Goal: Task Accomplishment & Management: Complete application form

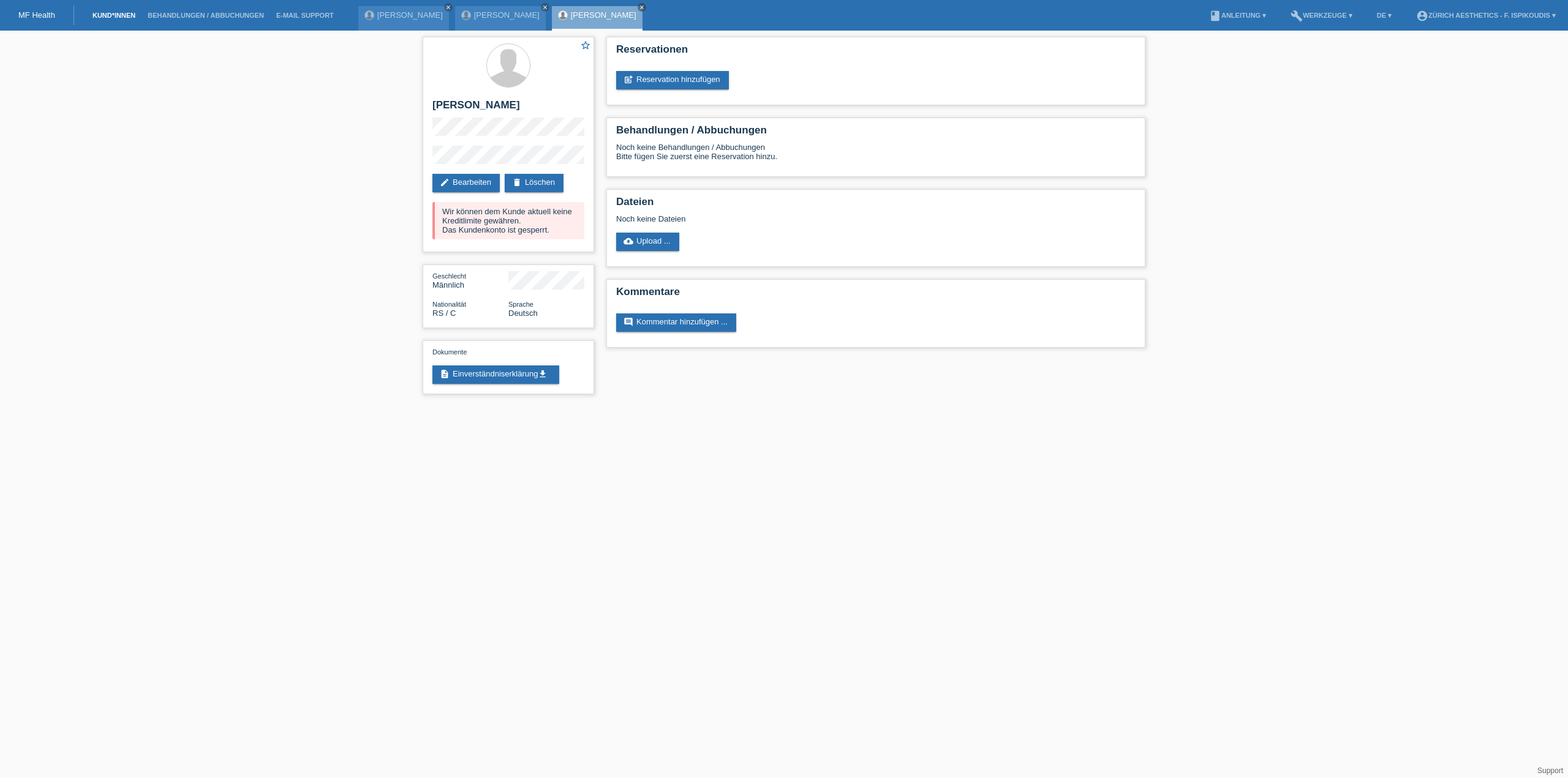
click at [121, 17] on link "Kund*innen" at bounding box center [113, 15] width 55 height 8
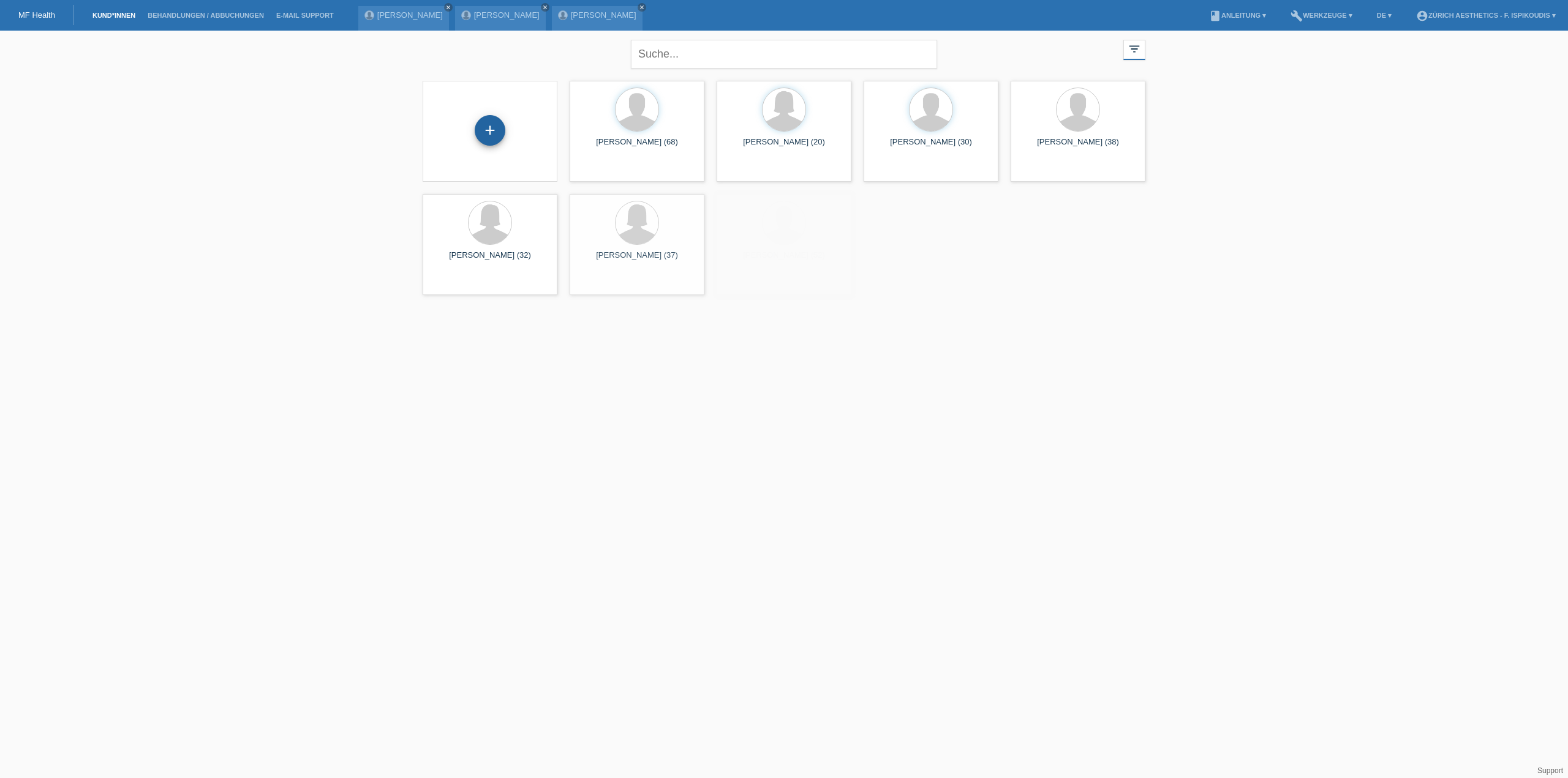
click at [501, 128] on div "+" at bounding box center [490, 131] width 31 height 31
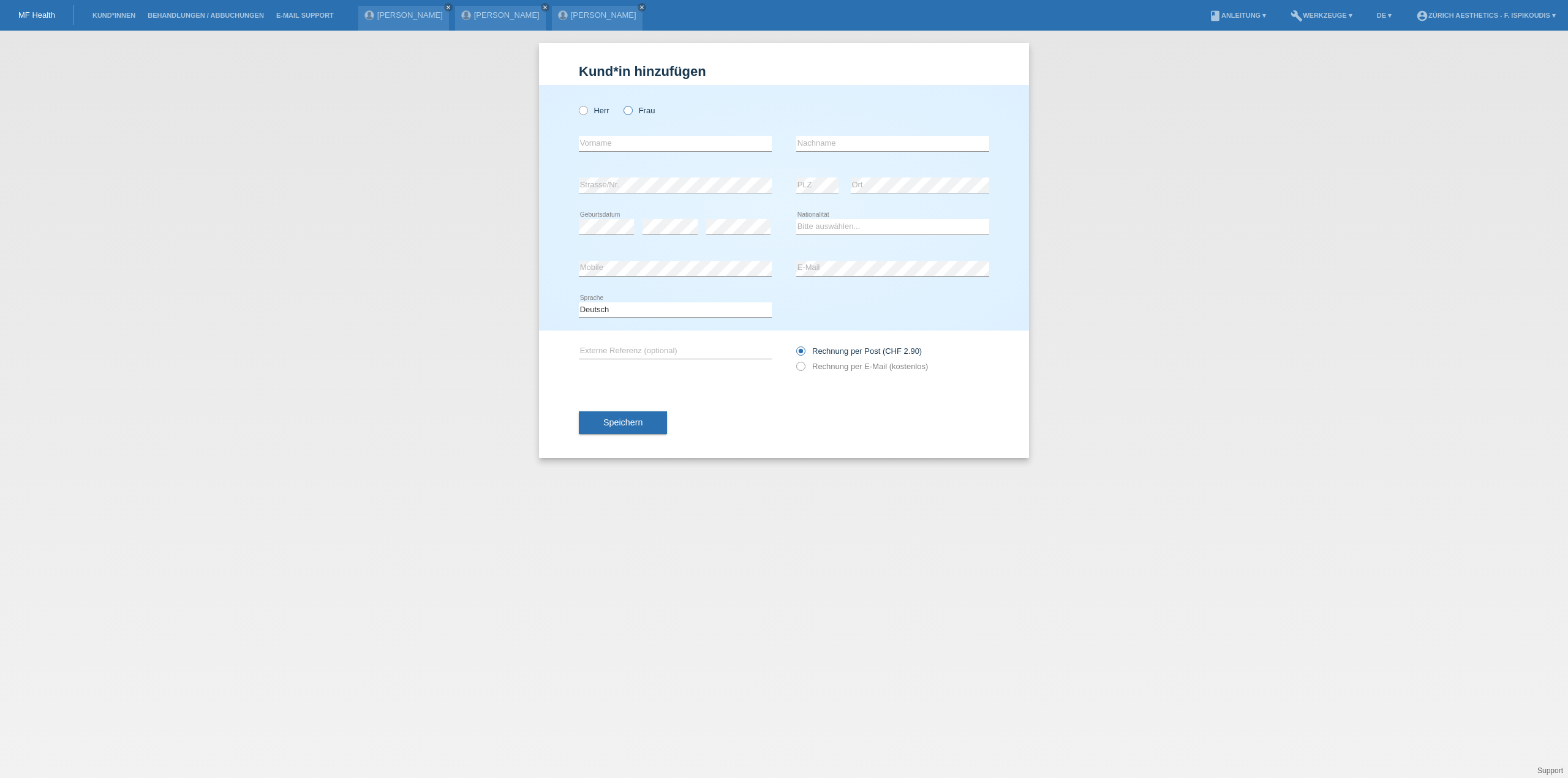
click at [634, 109] on label "Frau" at bounding box center [639, 110] width 31 height 9
click at [631, 109] on input "Frau" at bounding box center [627, 109] width 8 height 8
radio input "true"
click at [621, 125] on div "error Vorname" at bounding box center [676, 143] width 193 height 42
click at [621, 151] on input "text" at bounding box center [676, 143] width 193 height 15
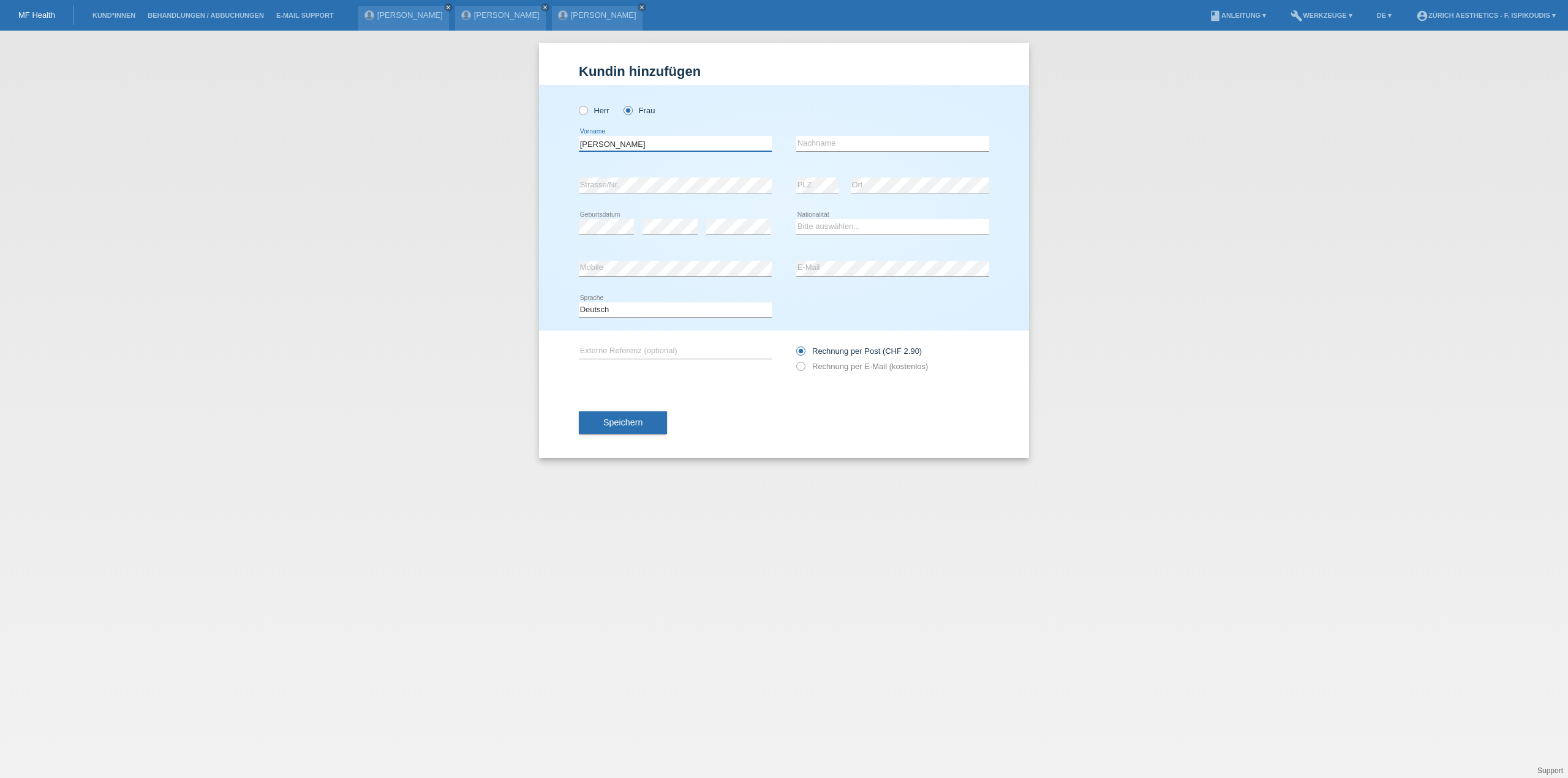
type input "Alejandra"
type input "Gu"
click at [828, 142] on input "Gu" at bounding box center [893, 143] width 193 height 15
click at [125, 17] on link "Kund*innen" at bounding box center [113, 15] width 55 height 8
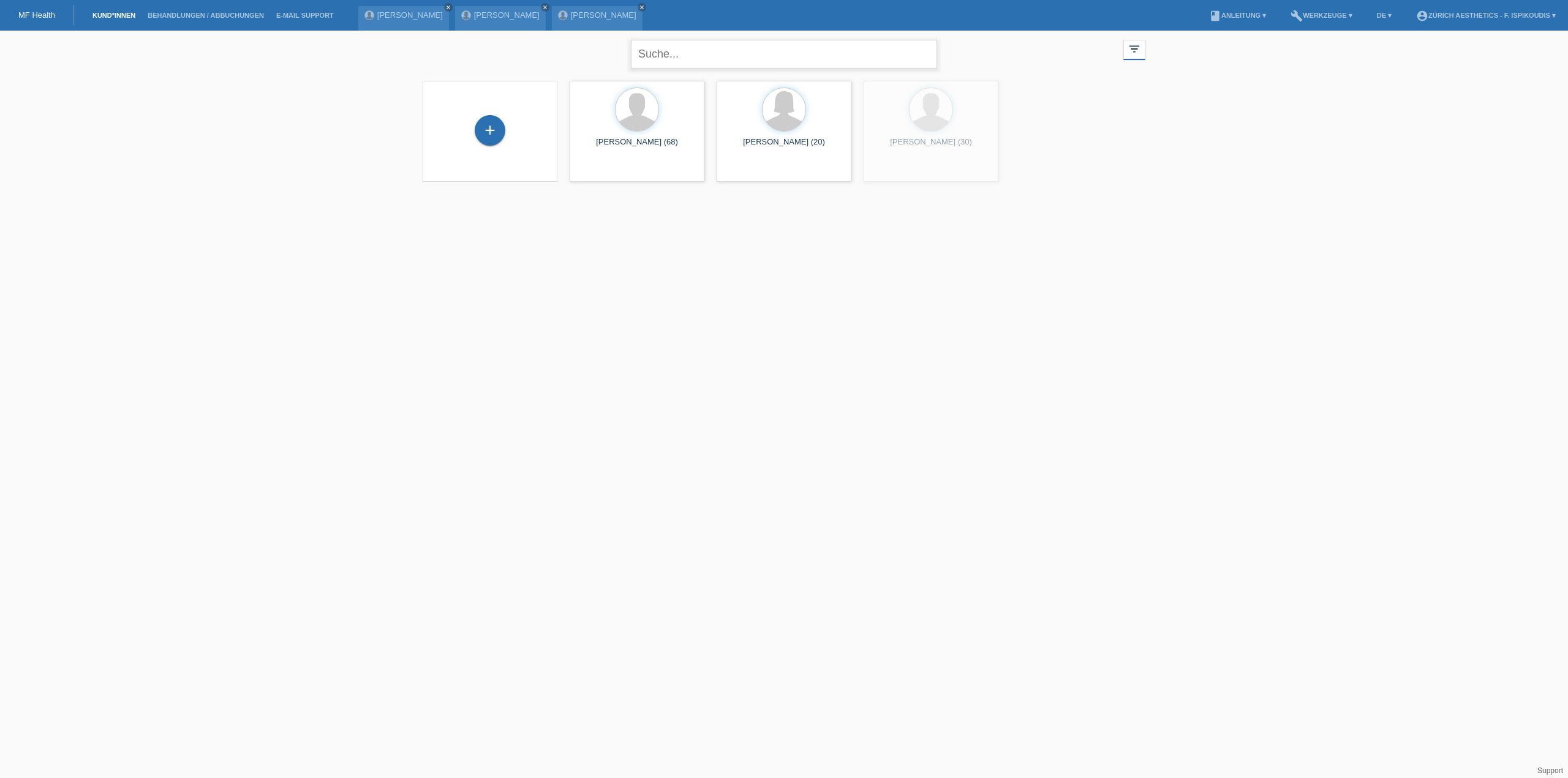
click at [685, 48] on input "text" at bounding box center [784, 54] width 307 height 29
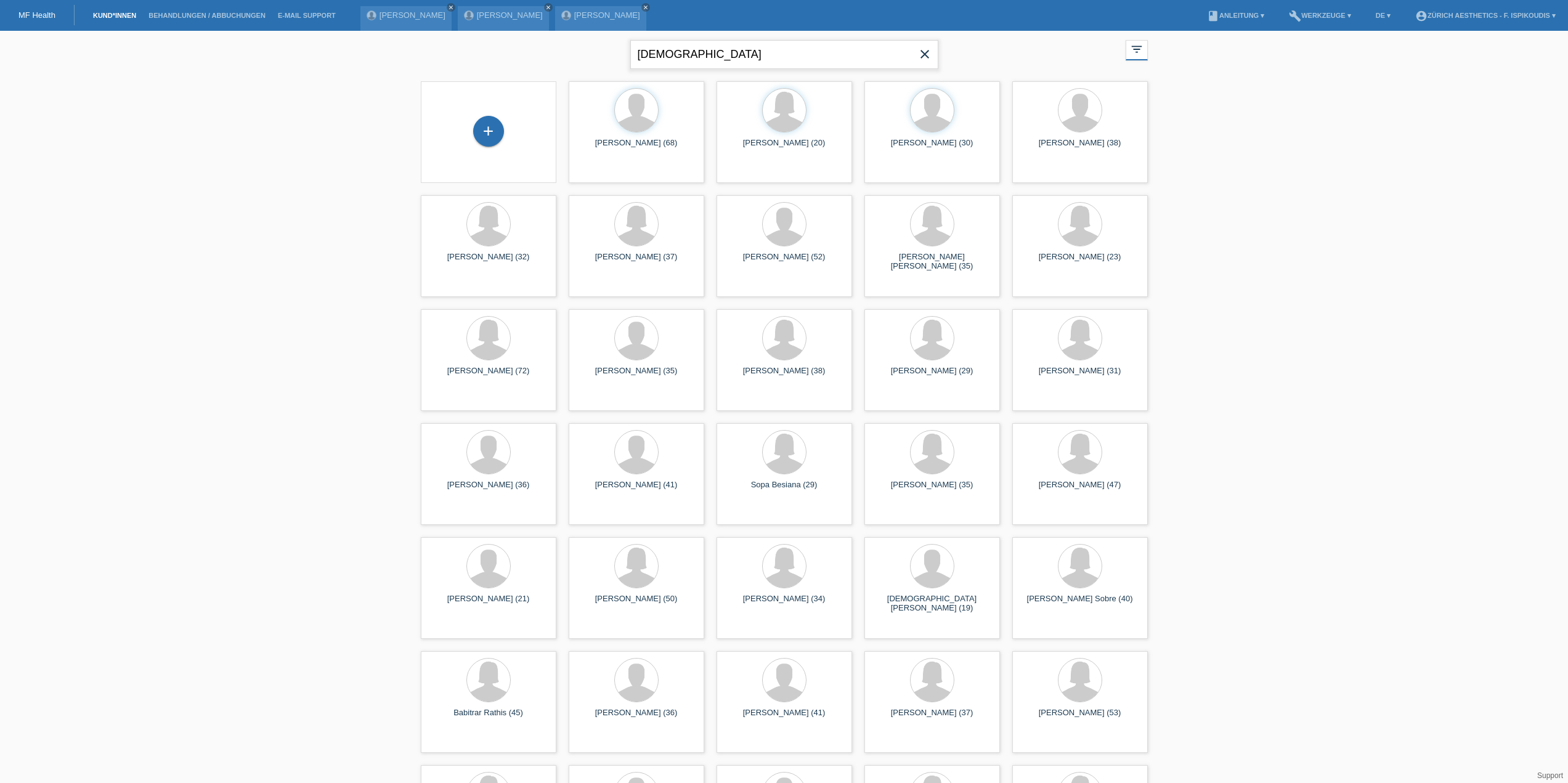
type input "bibel"
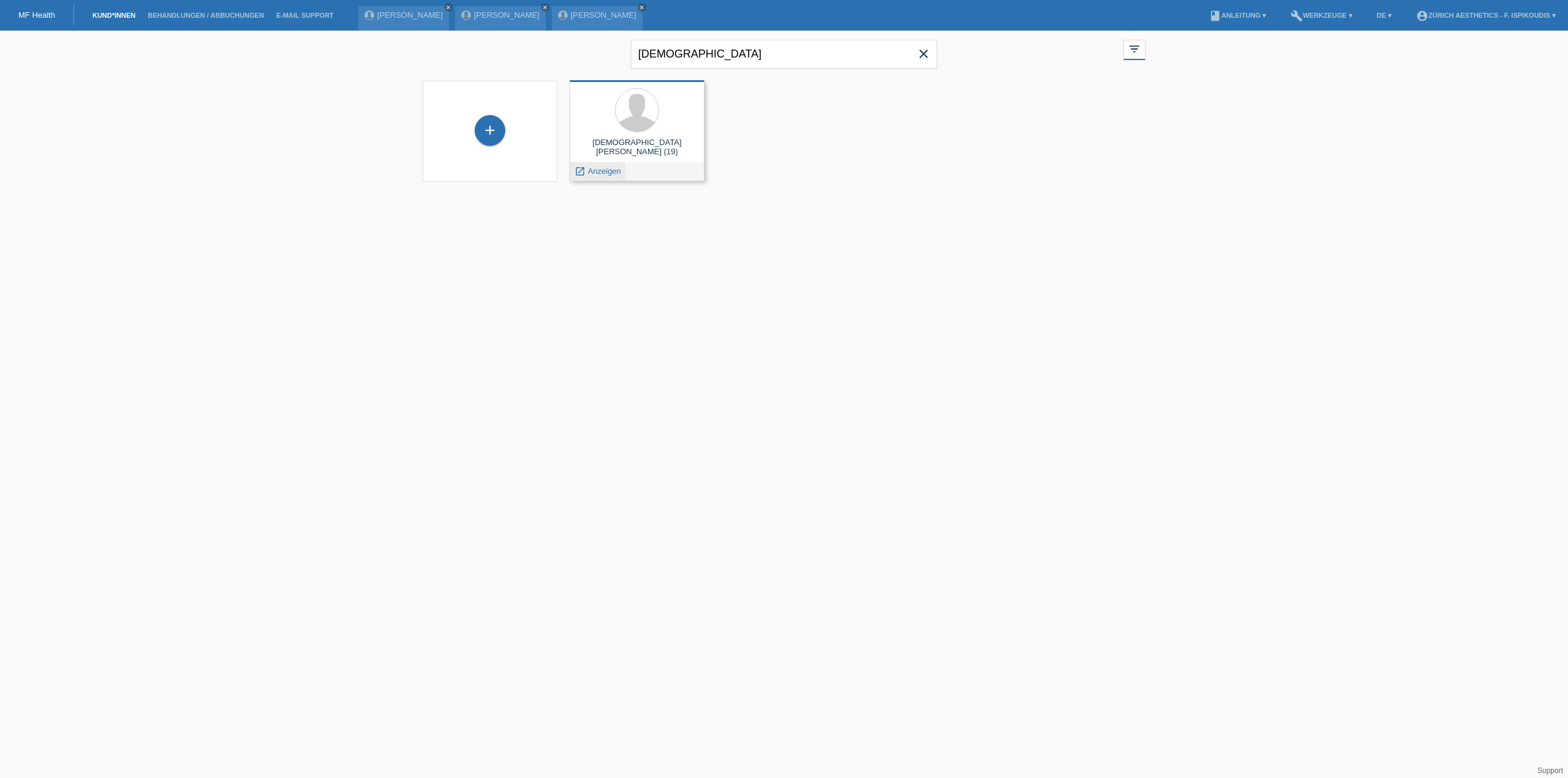
click at [606, 169] on span "Anzeigen" at bounding box center [605, 171] width 33 height 9
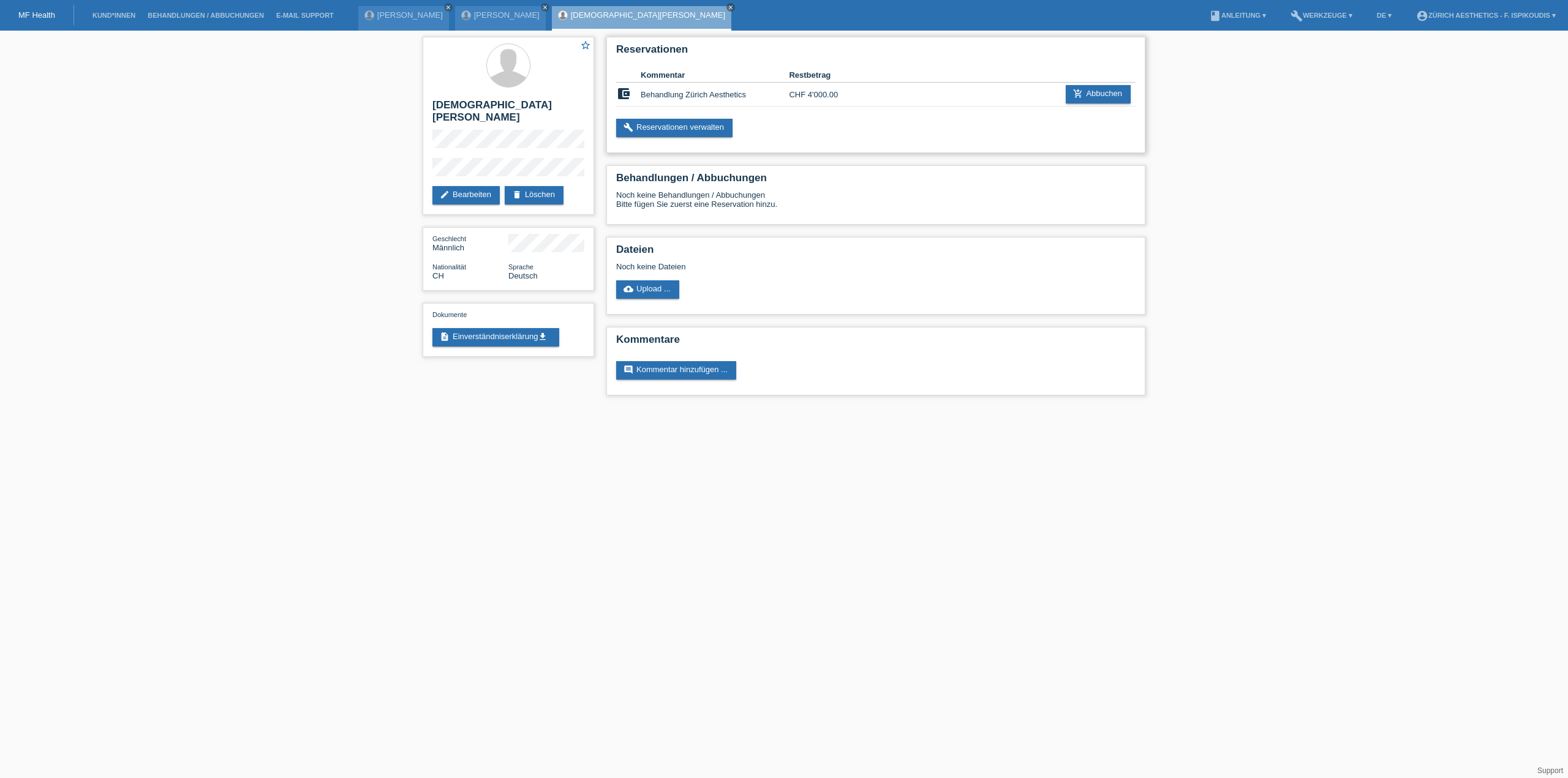
drag, startPoint x: 788, startPoint y: 95, endPoint x: 849, endPoint y: 95, distance: 61.0
click at [848, 95] on tr "account_balance_wallet Behandlung Zürich Aesthetics CHF 4'000.00 add_shopping_c…" at bounding box center [876, 95] width 519 height 24
click at [849, 95] on td "CHF 4'000.00" at bounding box center [826, 95] width 74 height 24
drag, startPoint x: 824, startPoint y: 95, endPoint x: 787, endPoint y: 95, distance: 37.0
click at [787, 95] on tr "account_balance_wallet Behandlung Zürich Aesthetics CHF 4'000.00 add_shopping_c…" at bounding box center [876, 95] width 519 height 24
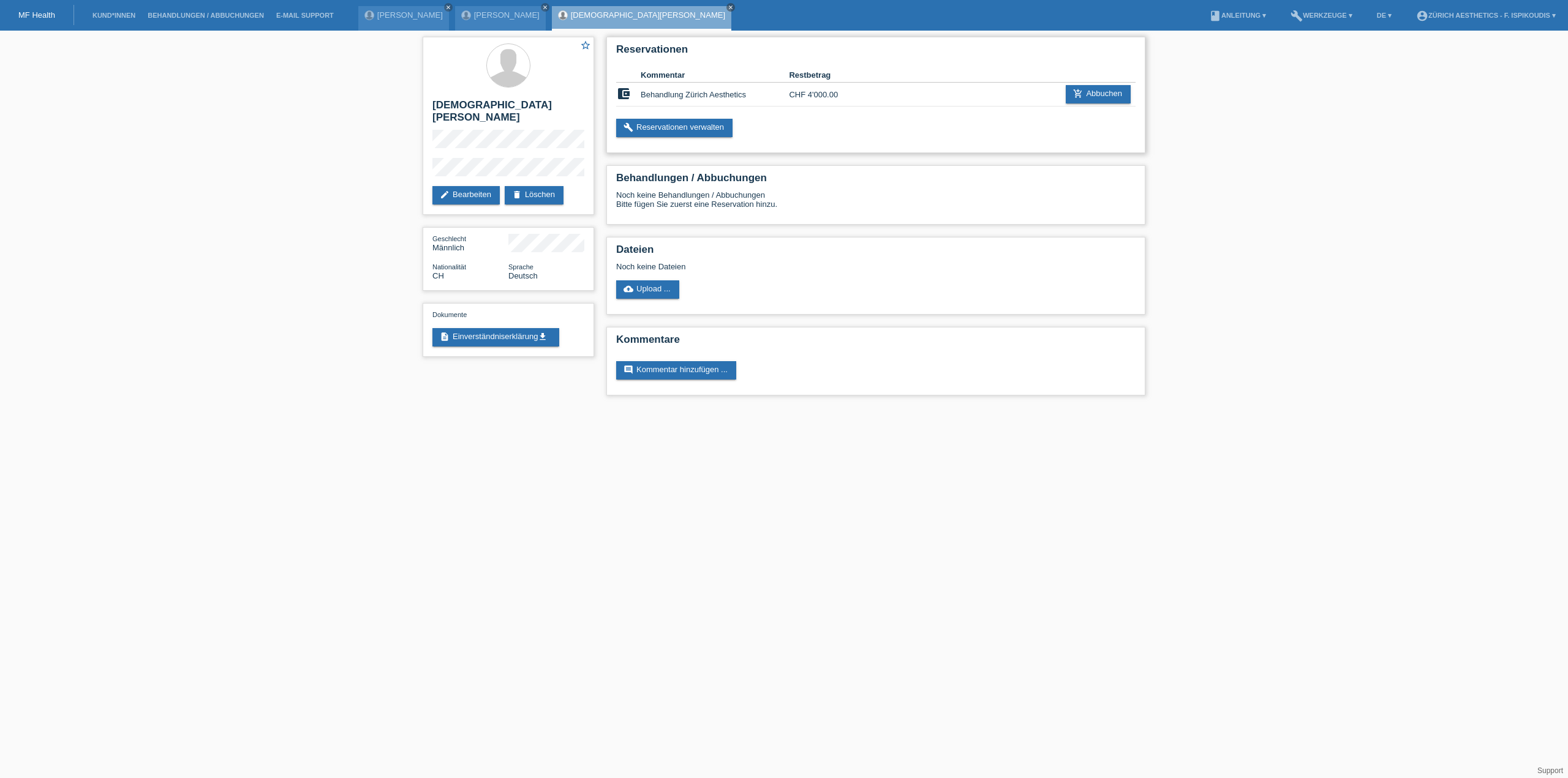
click at [787, 95] on td "Behandlung Zürich Aesthetics" at bounding box center [715, 95] width 148 height 24
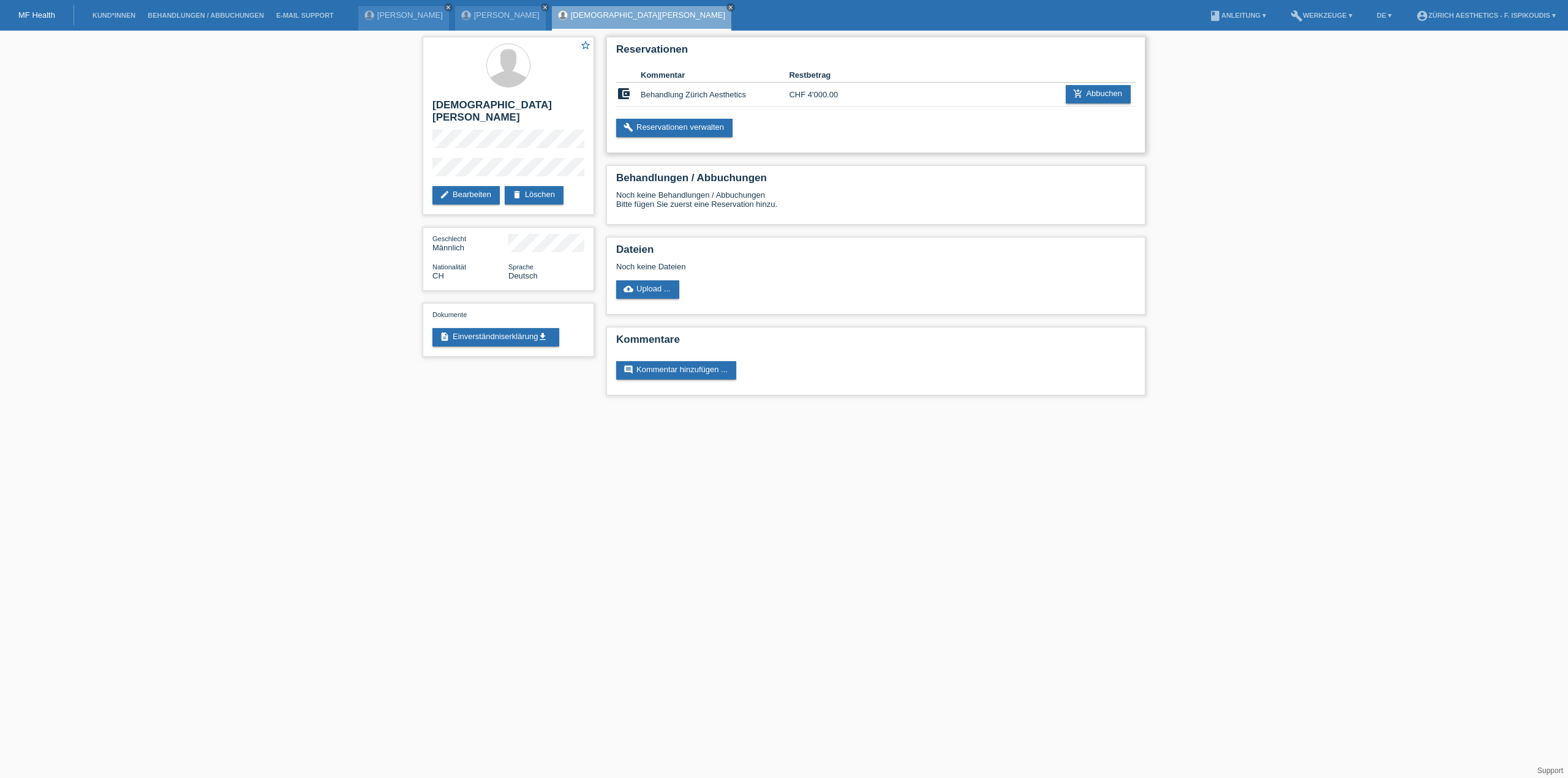
click at [787, 95] on td "Behandlung Zürich Aesthetics" at bounding box center [715, 95] width 148 height 24
click at [796, 95] on td "CHF 4'000.00" at bounding box center [826, 95] width 74 height 24
click at [846, 96] on td "CHF 4'000.00" at bounding box center [826, 95] width 74 height 24
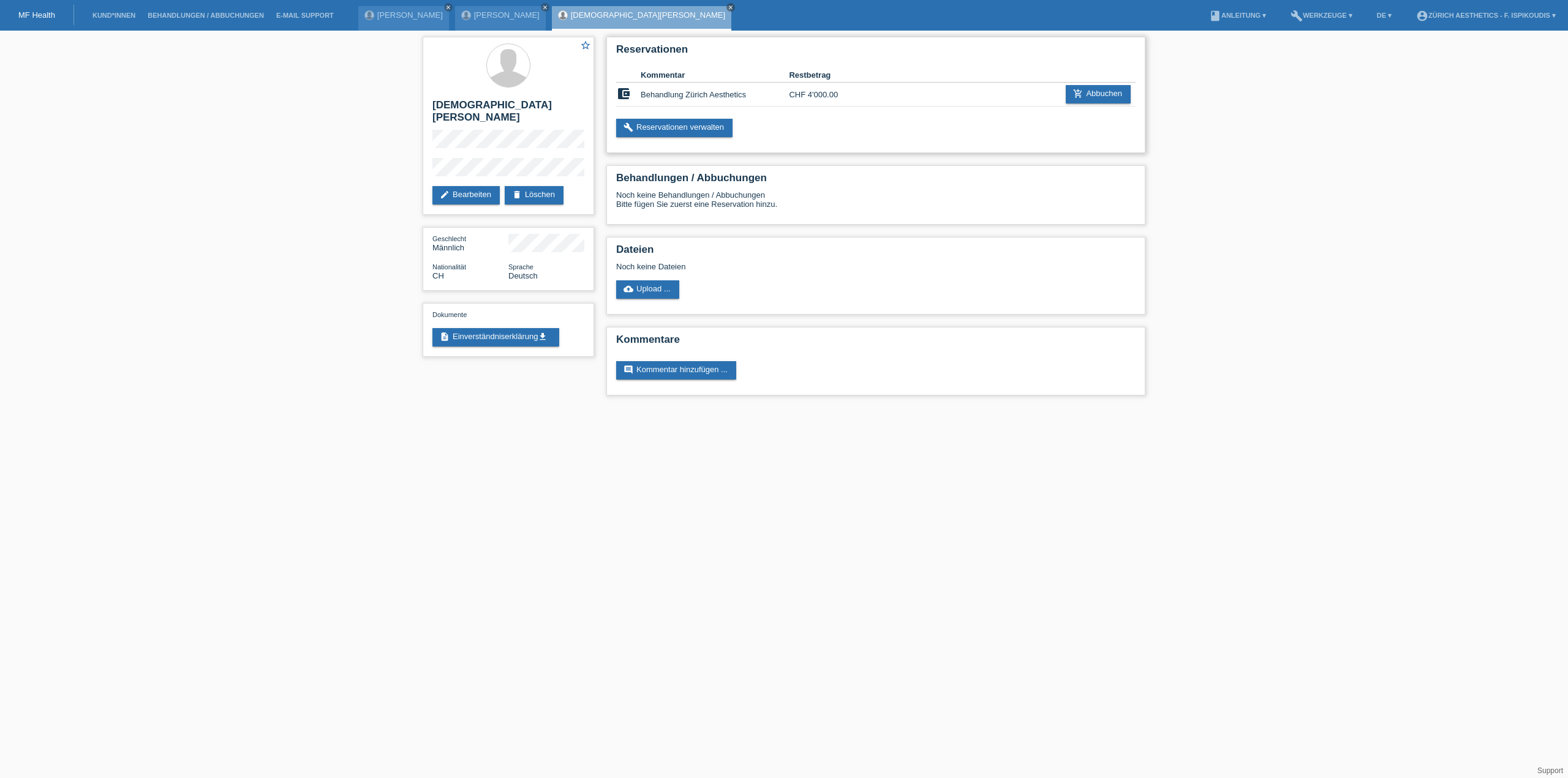
drag, startPoint x: 846, startPoint y: 96, endPoint x: 795, endPoint y: 94, distance: 51.0
click at [795, 94] on td "CHF 4'000.00" at bounding box center [826, 95] width 74 height 24
drag, startPoint x: 795, startPoint y: 94, endPoint x: 835, endPoint y: 94, distance: 40.0
click at [835, 94] on td "CHF 4'000.00" at bounding box center [826, 95] width 74 height 24
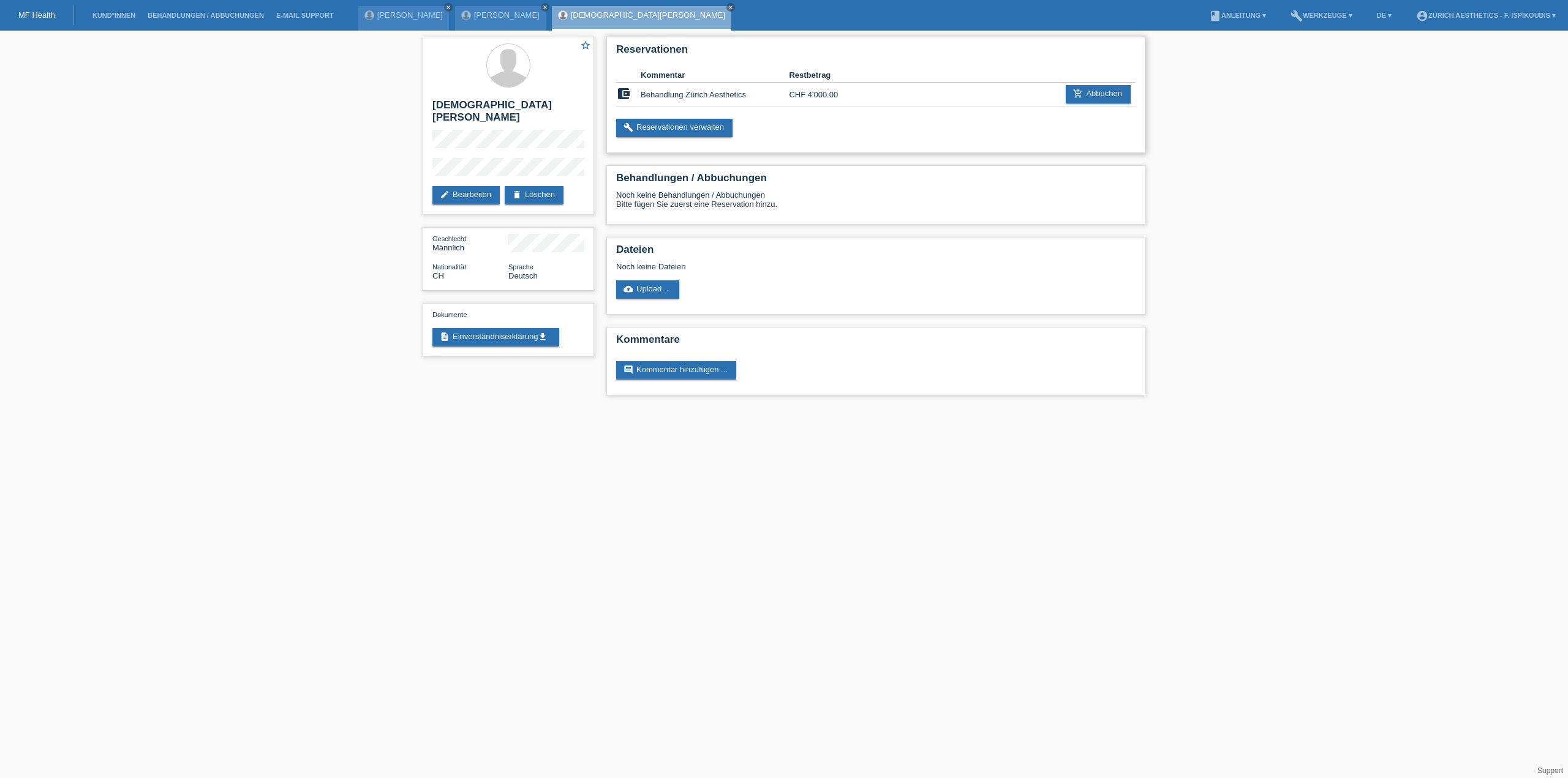
click at [835, 94] on td "CHF 4'000.00" at bounding box center [826, 95] width 74 height 24
click at [824, 100] on td "CHF 4'000.00" at bounding box center [826, 95] width 74 height 24
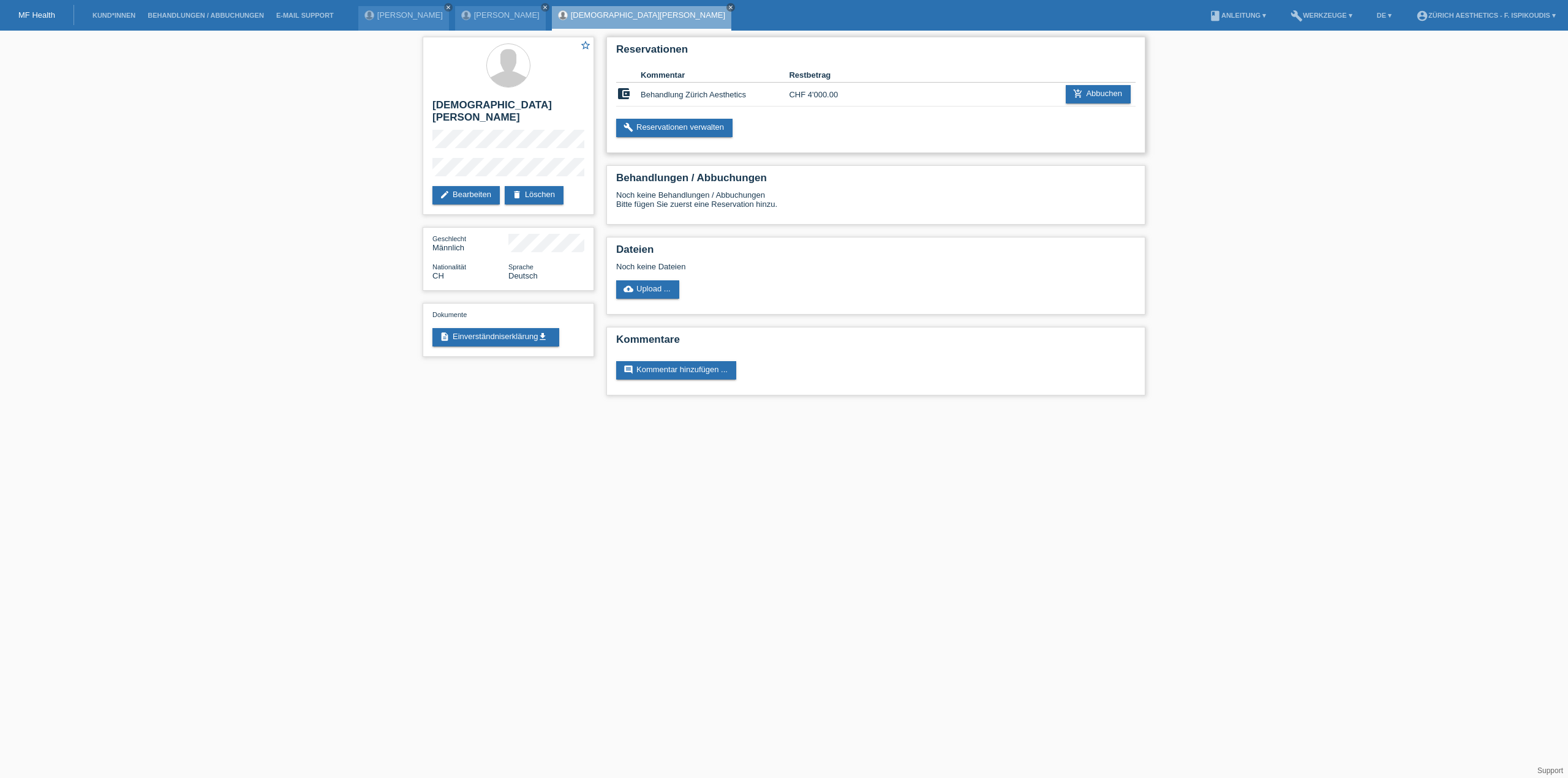
click at [824, 100] on td "CHF 4'000.00" at bounding box center [826, 95] width 74 height 24
